Goal: Navigation & Orientation: Find specific page/section

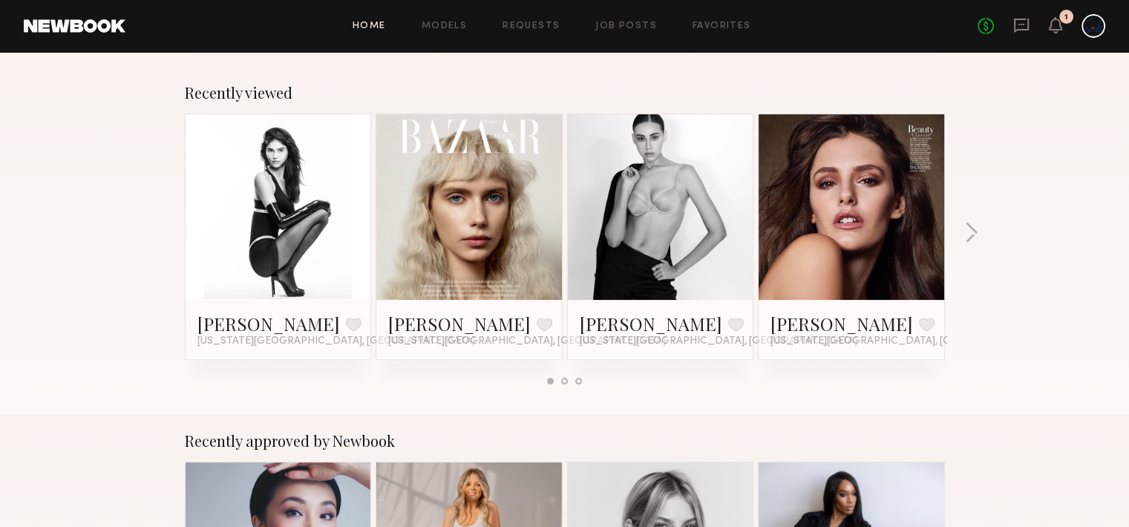
scroll to position [223, 0]
click at [348, 176] on div at bounding box center [279, 207] width 186 height 186
click at [238, 241] on link at bounding box center [278, 207] width 91 height 186
